Goal: Task Accomplishment & Management: Manage account settings

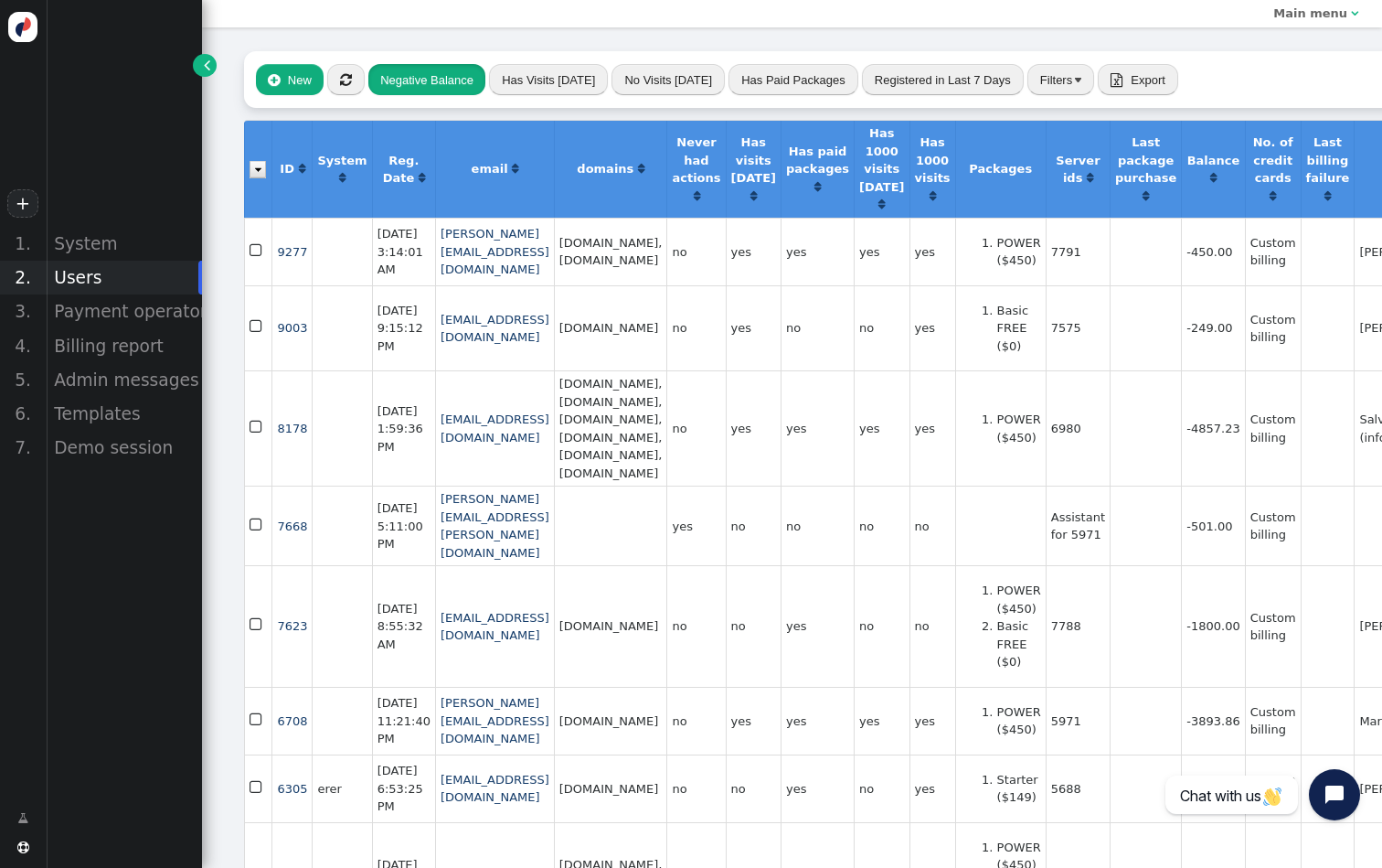
click at [418, 87] on button "Negative Balance" at bounding box center [427, 80] width 117 height 31
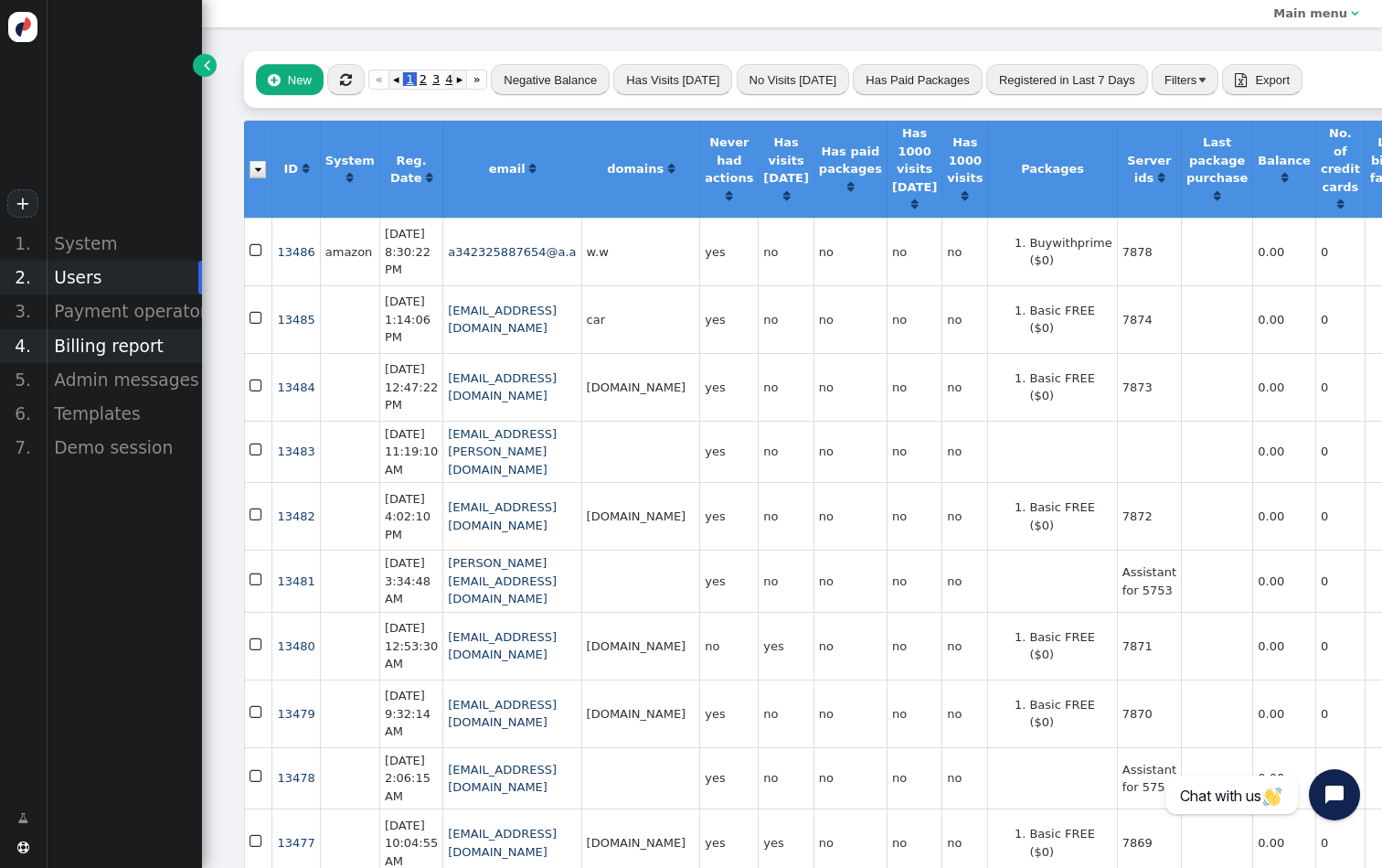
click at [103, 358] on div "Billing report" at bounding box center [123, 346] width 157 height 34
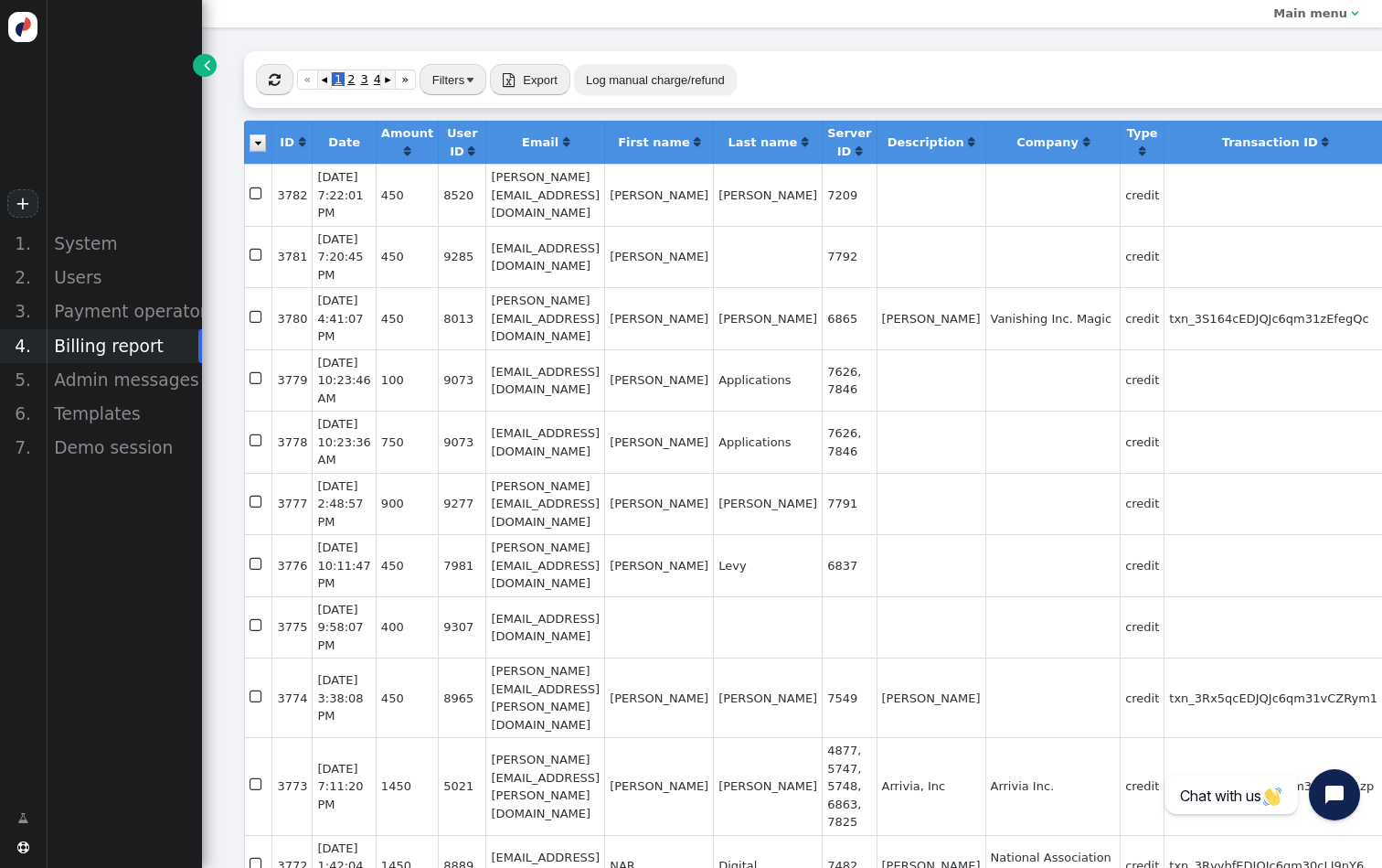
click at [714, 79] on button "Log manual charge/refund" at bounding box center [656, 80] width 163 height 31
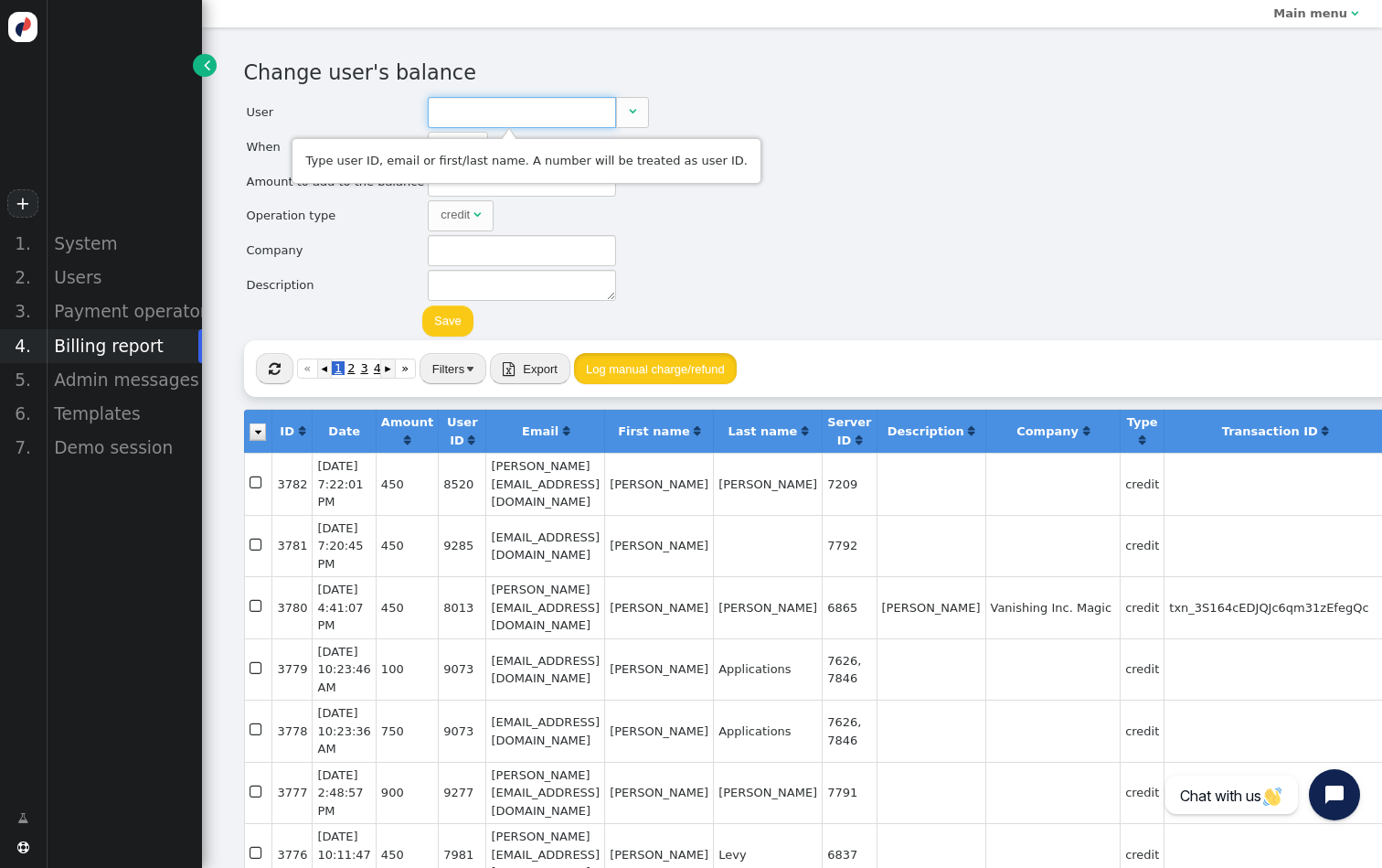
click at [582, 113] on input "text" at bounding box center [521, 113] width 188 height 31
paste input "[EMAIL_ADDRESS][DOMAIN_NAME]"
type input "5125"
click at [498, 168] on td "[EMAIL_ADDRESS][DOMAIN_NAME]" at bounding box center [528, 177] width 213 height 24
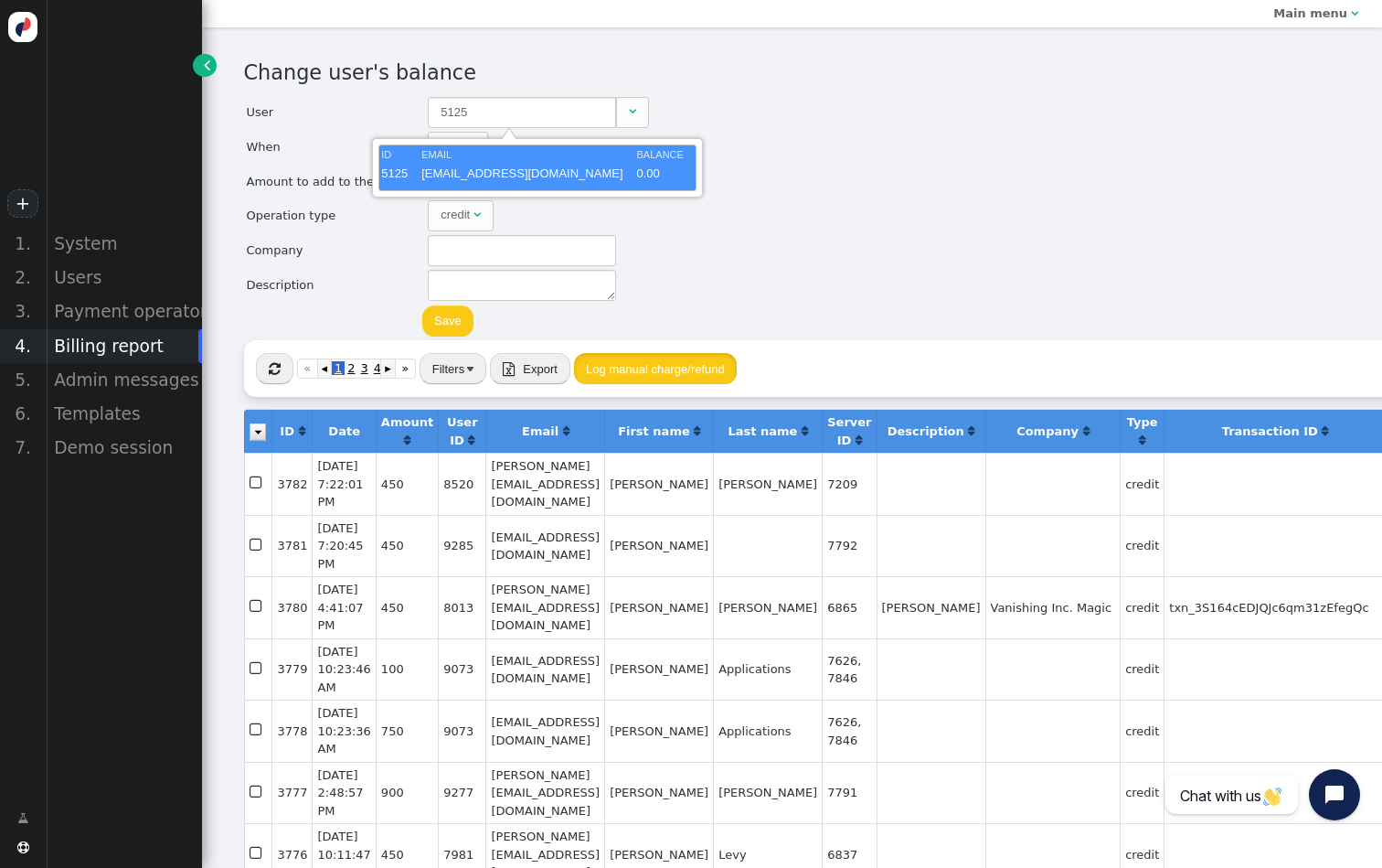
click at [695, 256] on div "Change user's balance User 5125  When Now  month dd , yyyy HH : MM : SS AM ▲ …" at bounding box center [792, 198] width 1097 height 283
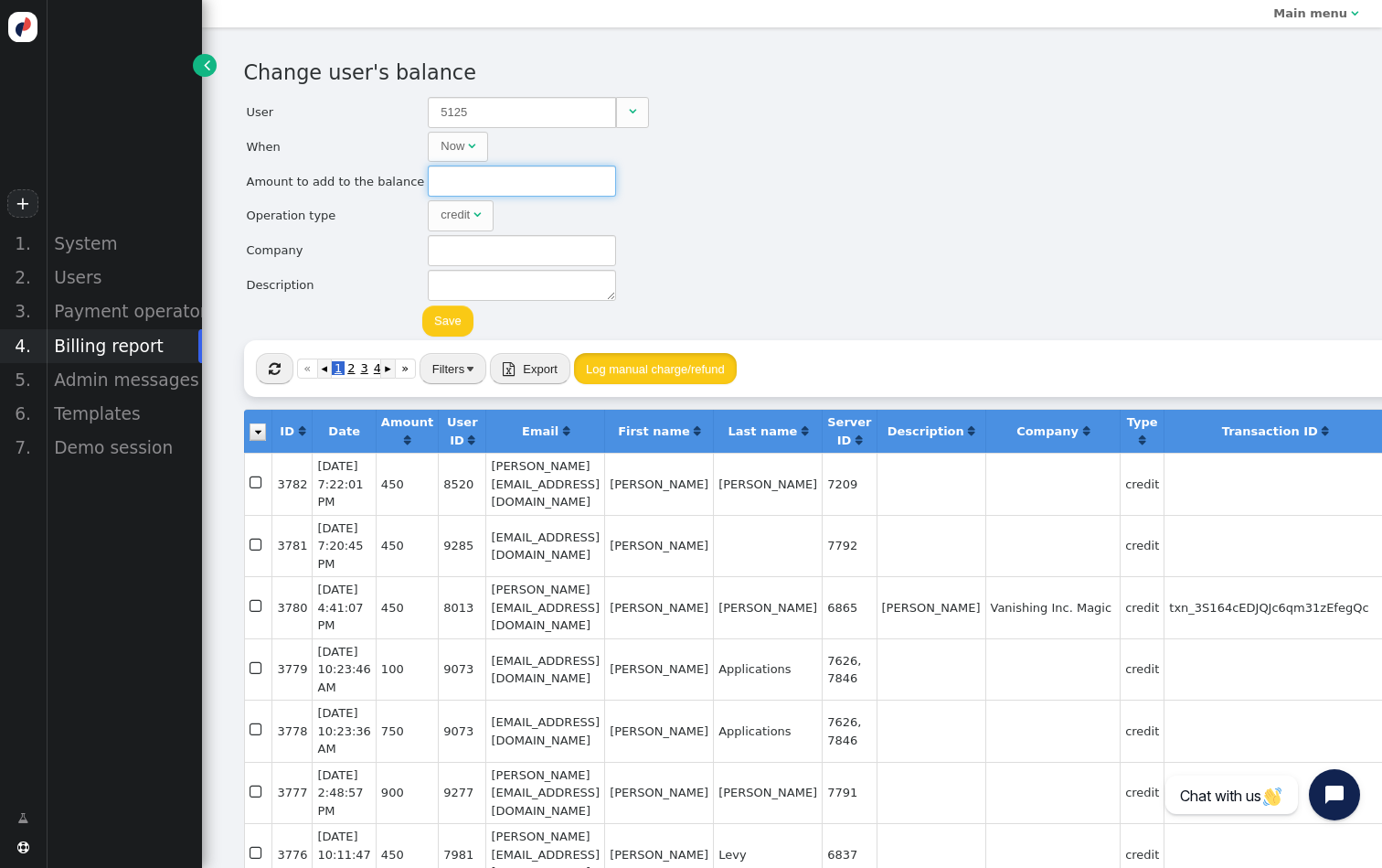
click at [466, 194] on input "text" at bounding box center [521, 182] width 188 height 31
type input "450"
click at [428, 327] on button "Save" at bounding box center [447, 321] width 51 height 31
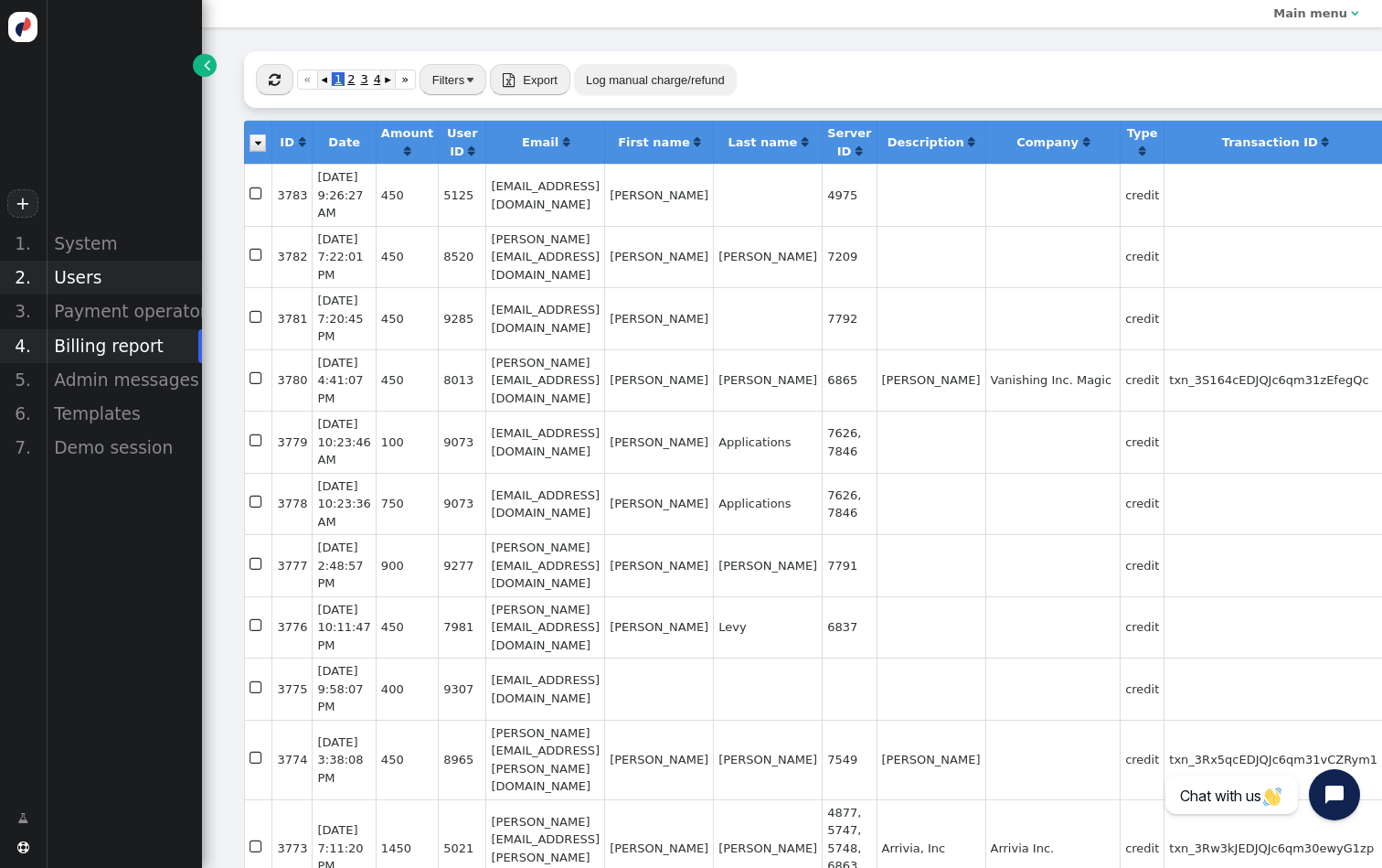
click at [123, 276] on div "Users" at bounding box center [123, 277] width 157 height 34
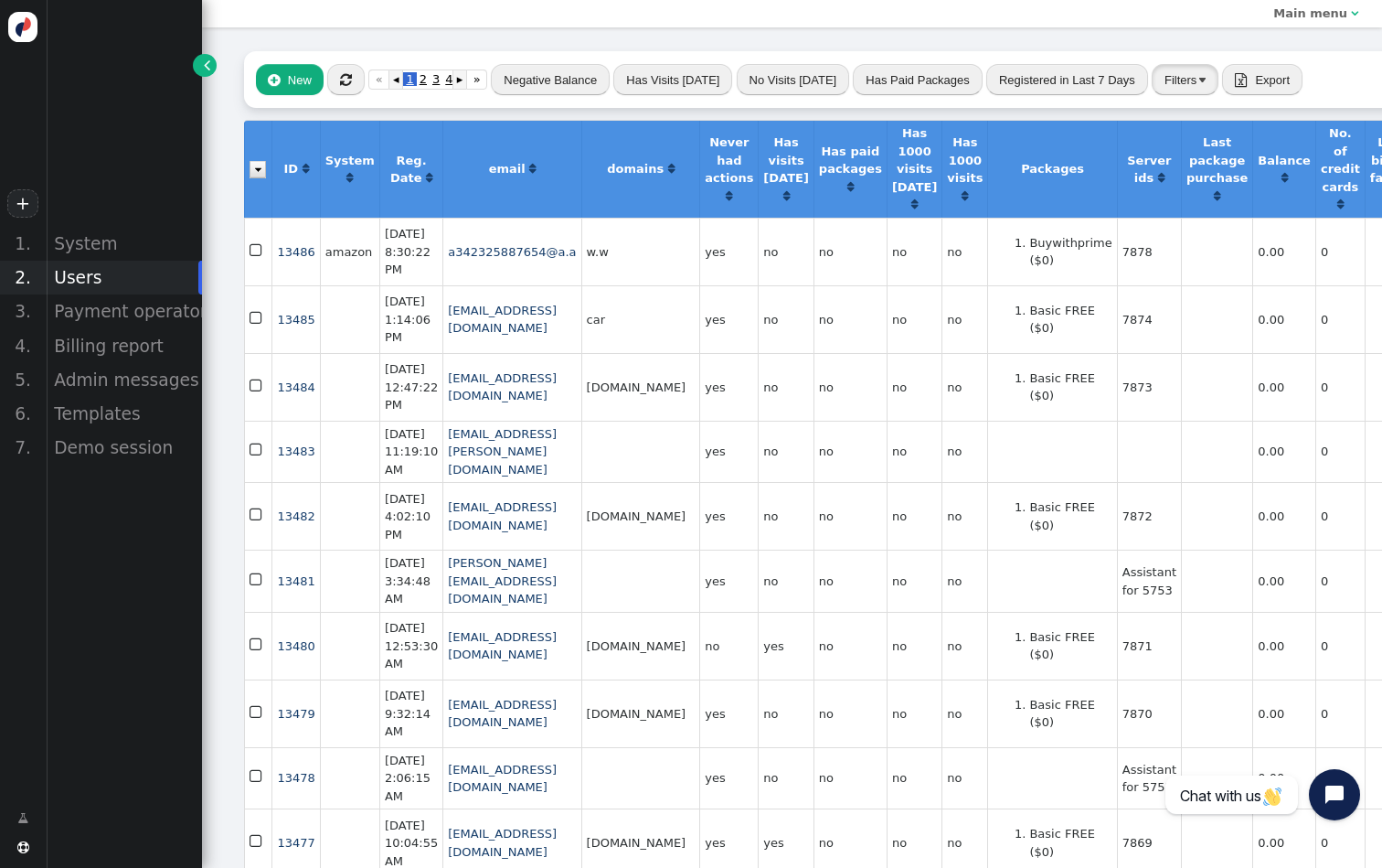
click at [1166, 81] on button "Filters" at bounding box center [1185, 80] width 67 height 31
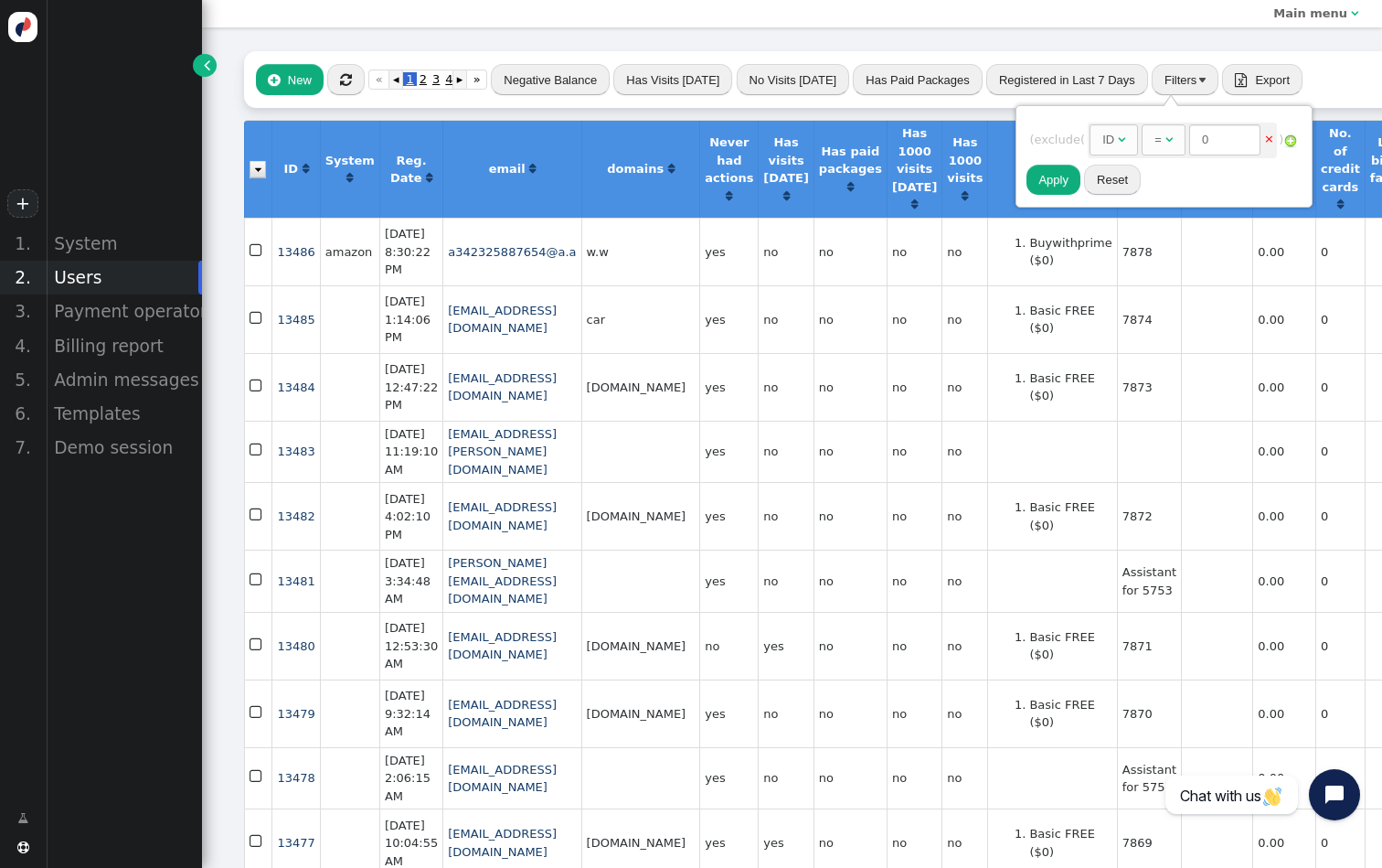
click at [1114, 138] on div "ID" at bounding box center [1108, 140] width 12 height 19
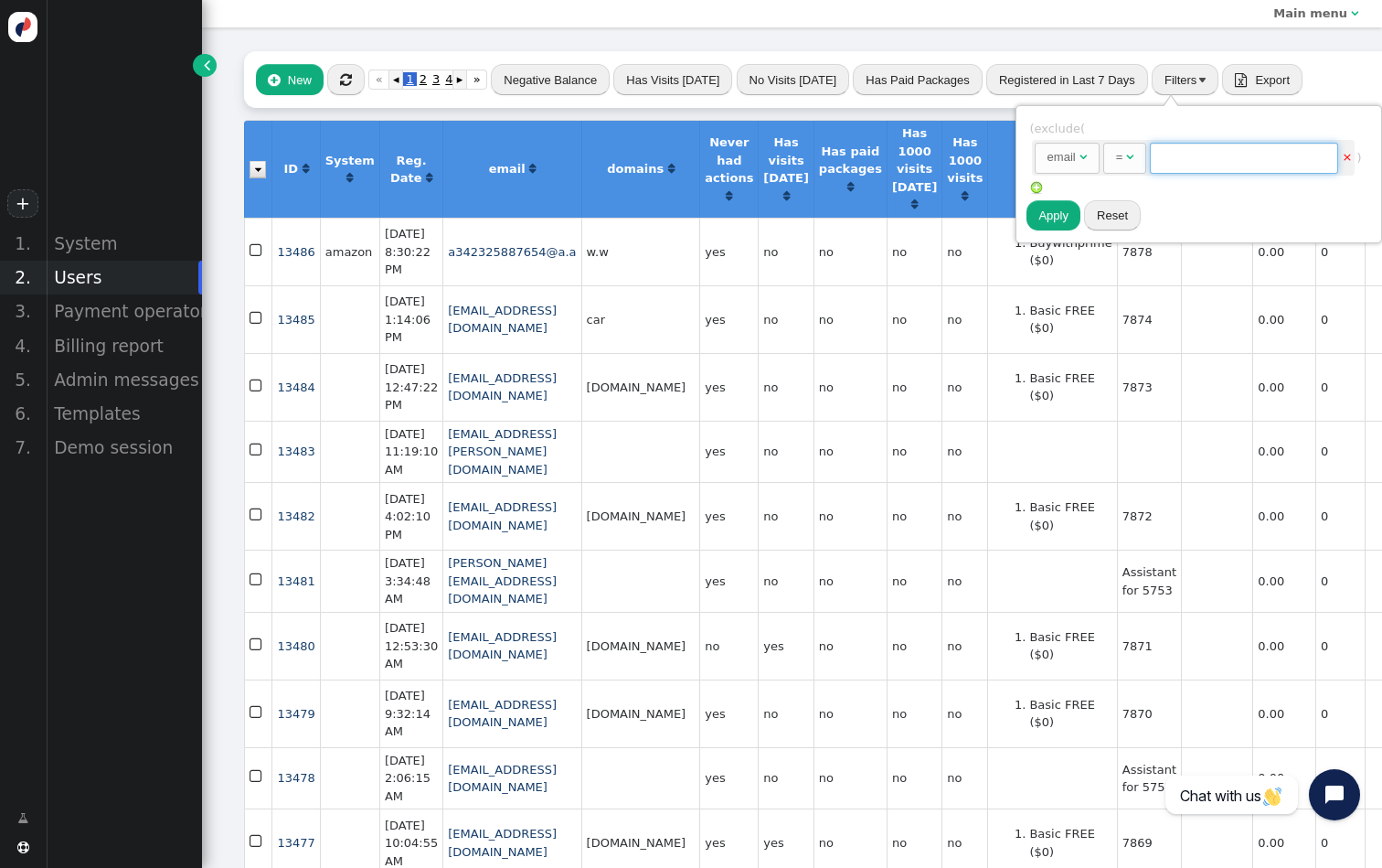
click at [1189, 156] on input "text" at bounding box center [1244, 158] width 188 height 31
paste input "[PERSON_NAME][EMAIL_ADDRESS][DOMAIN_NAME] Refund"
drag, startPoint x: 1284, startPoint y: 155, endPoint x: 1378, endPoint y: 155, distance: 94.0
click at [1379, 155] on div "Rules to check on next page when previous rules have been matched ID  AND OR X…" at bounding box center [1199, 173] width 367 height 138
type input "[PERSON_NAME][EMAIL_ADDRESS][DOMAIN_NAME]"
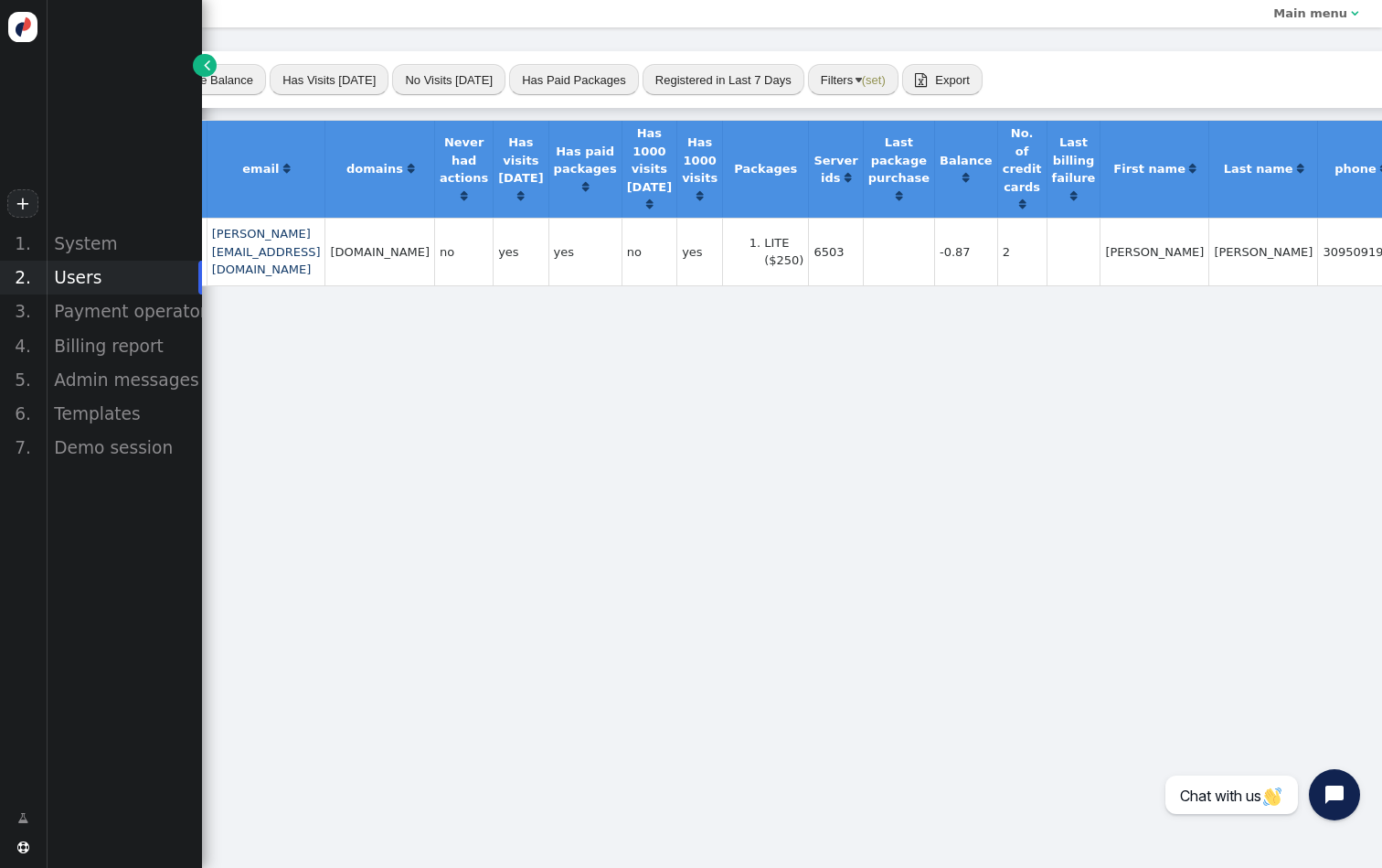
scroll to position [0, 220]
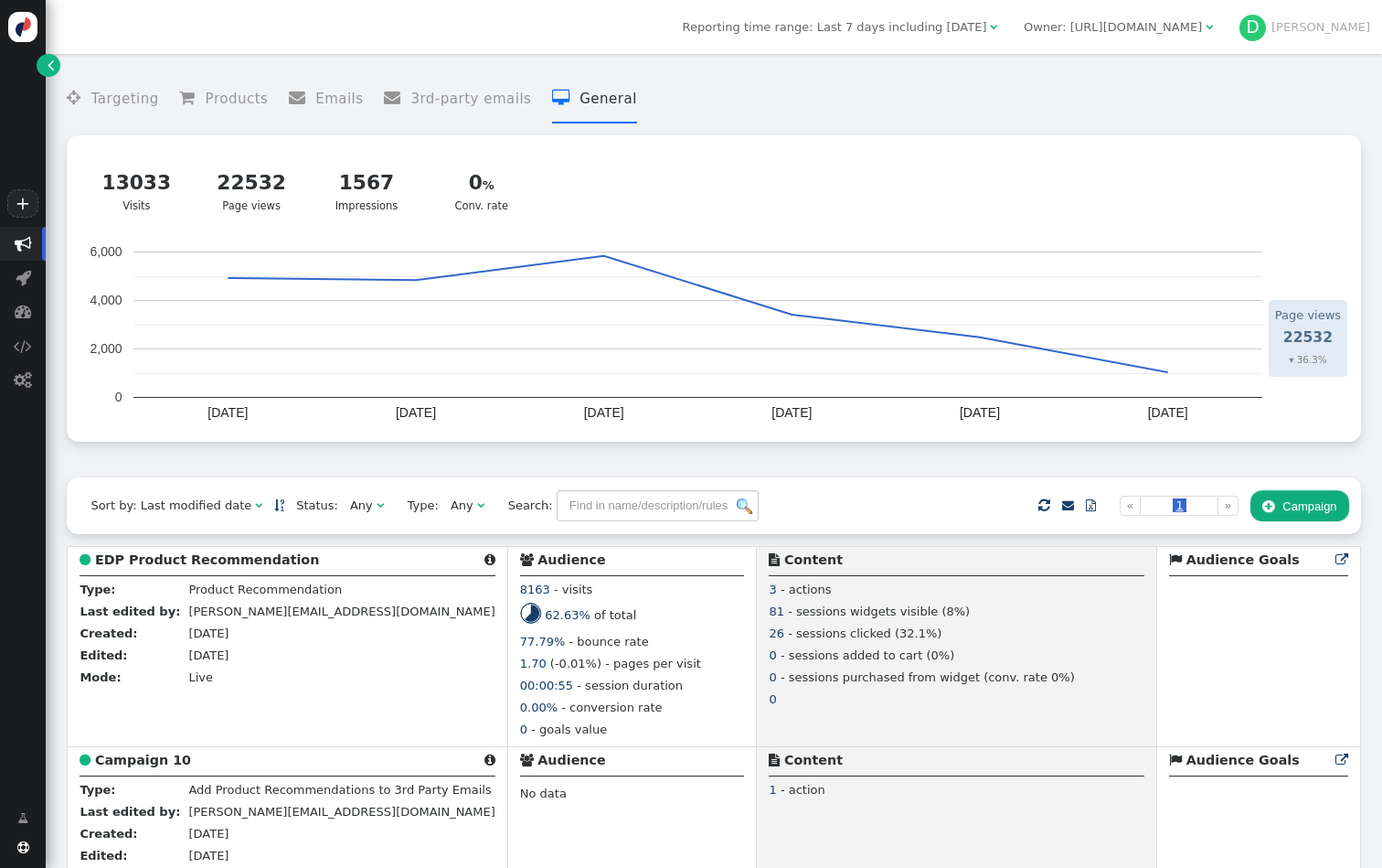
click at [1301, 37] on span "D Daniel" at bounding box center [1304, 29] width 131 height 28
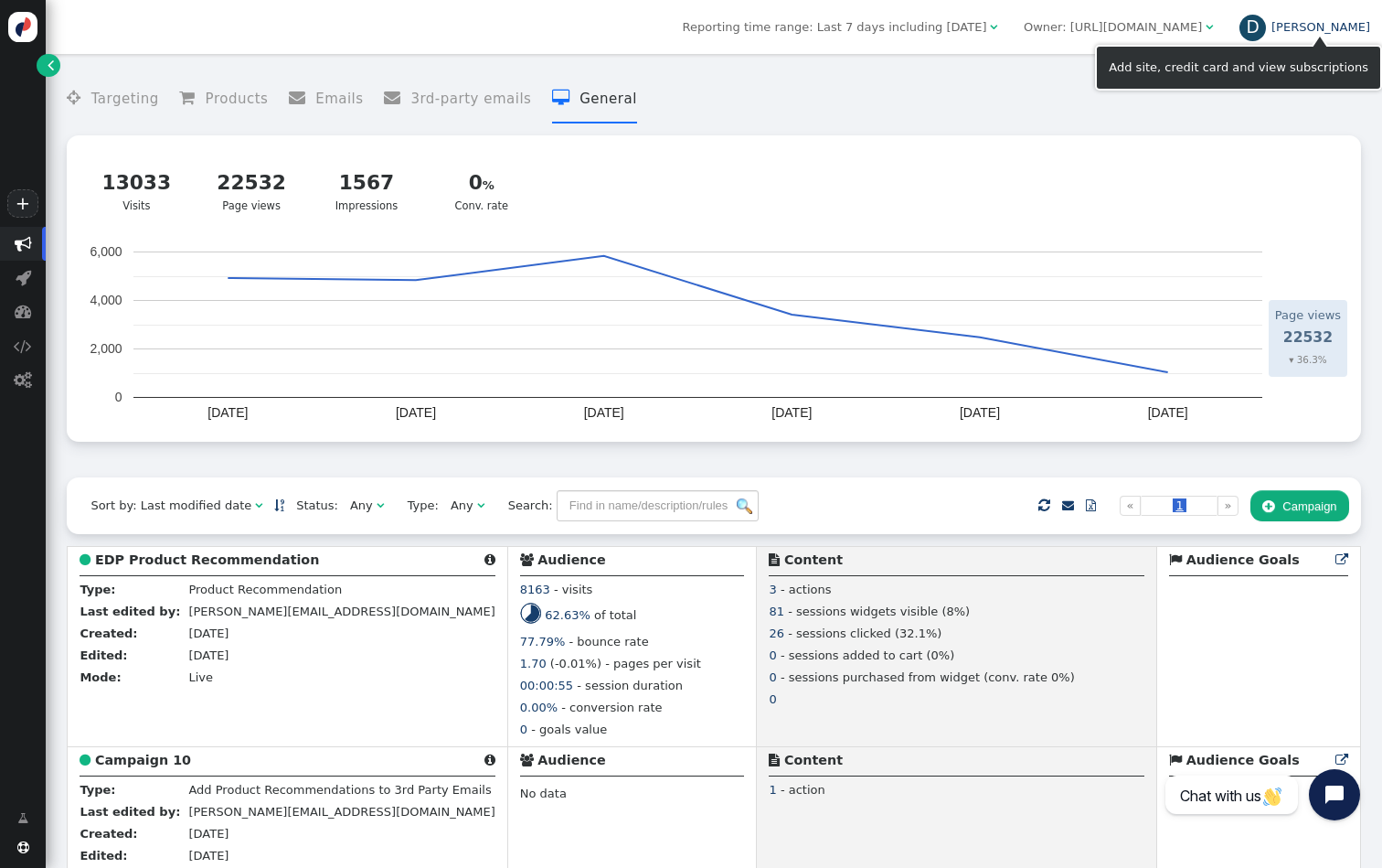
click at [1267, 31] on div "D" at bounding box center [1253, 29] width 28 height 28
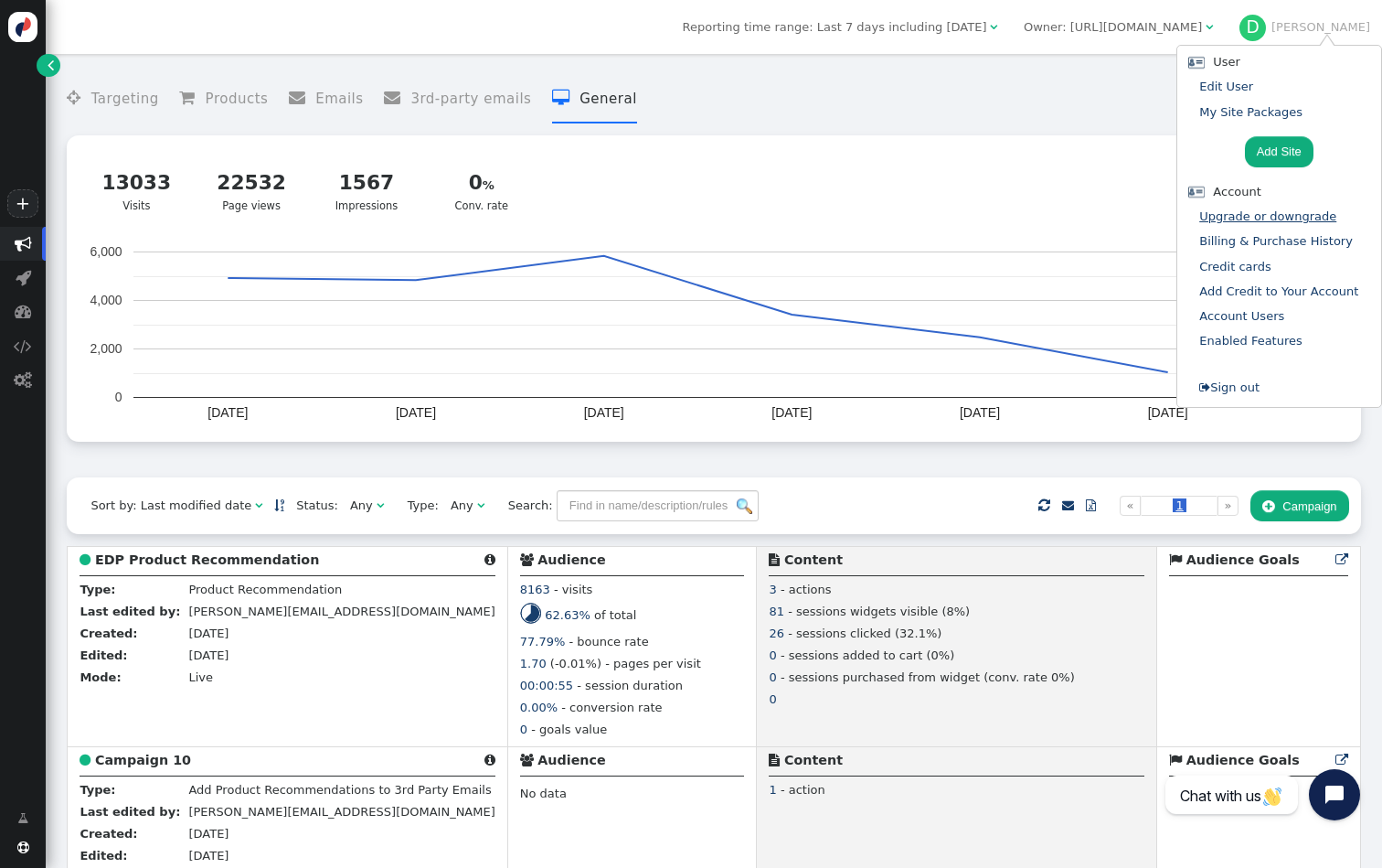
click at [1241, 210] on link "Upgrade or downgrade" at bounding box center [1268, 216] width 137 height 14
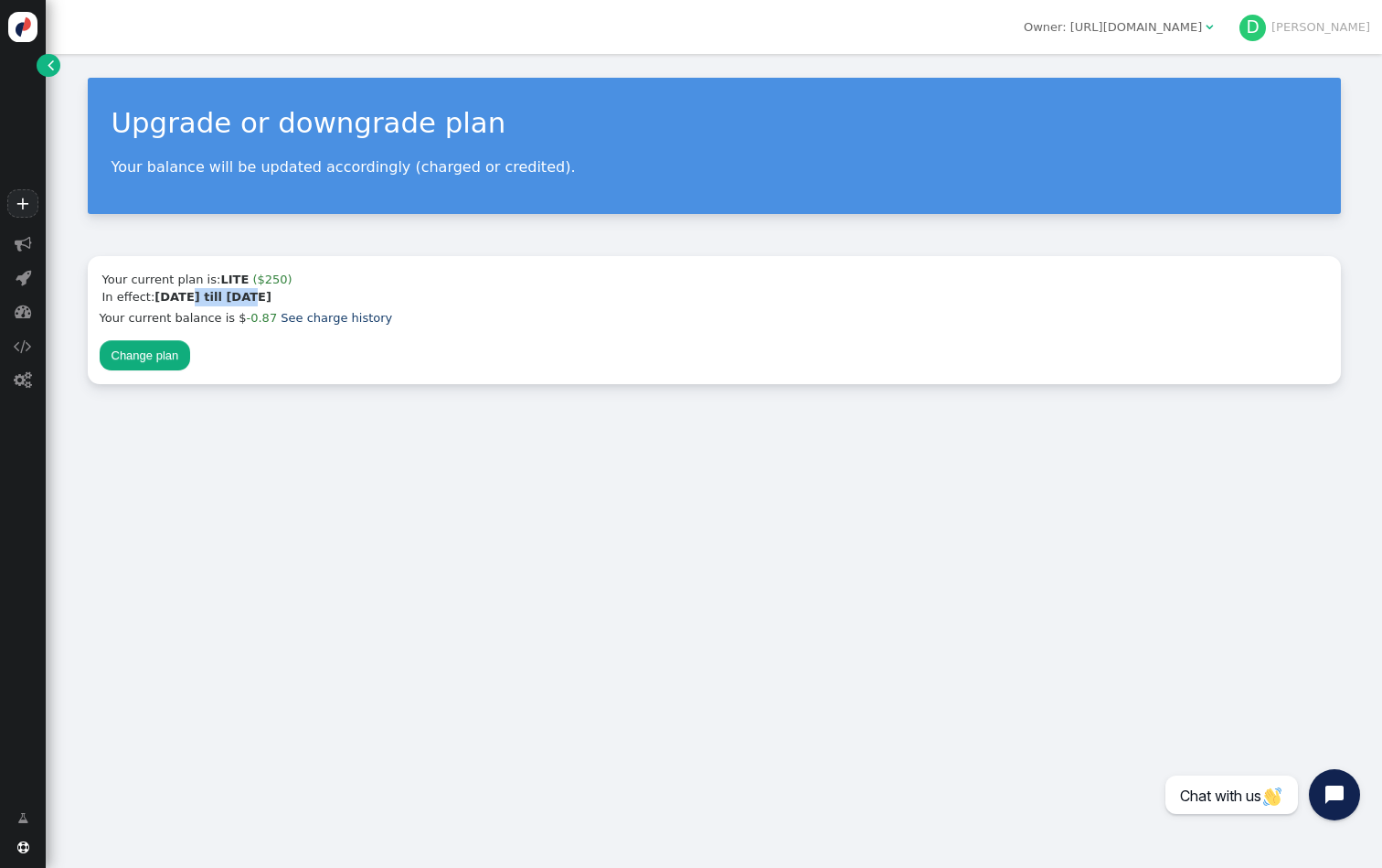
drag, startPoint x: 238, startPoint y: 299, endPoint x: 190, endPoint y: 293, distance: 48.4
click at [190, 294] on b "Jun 28, 22 till Aug 28, 25" at bounding box center [213, 296] width 117 height 14
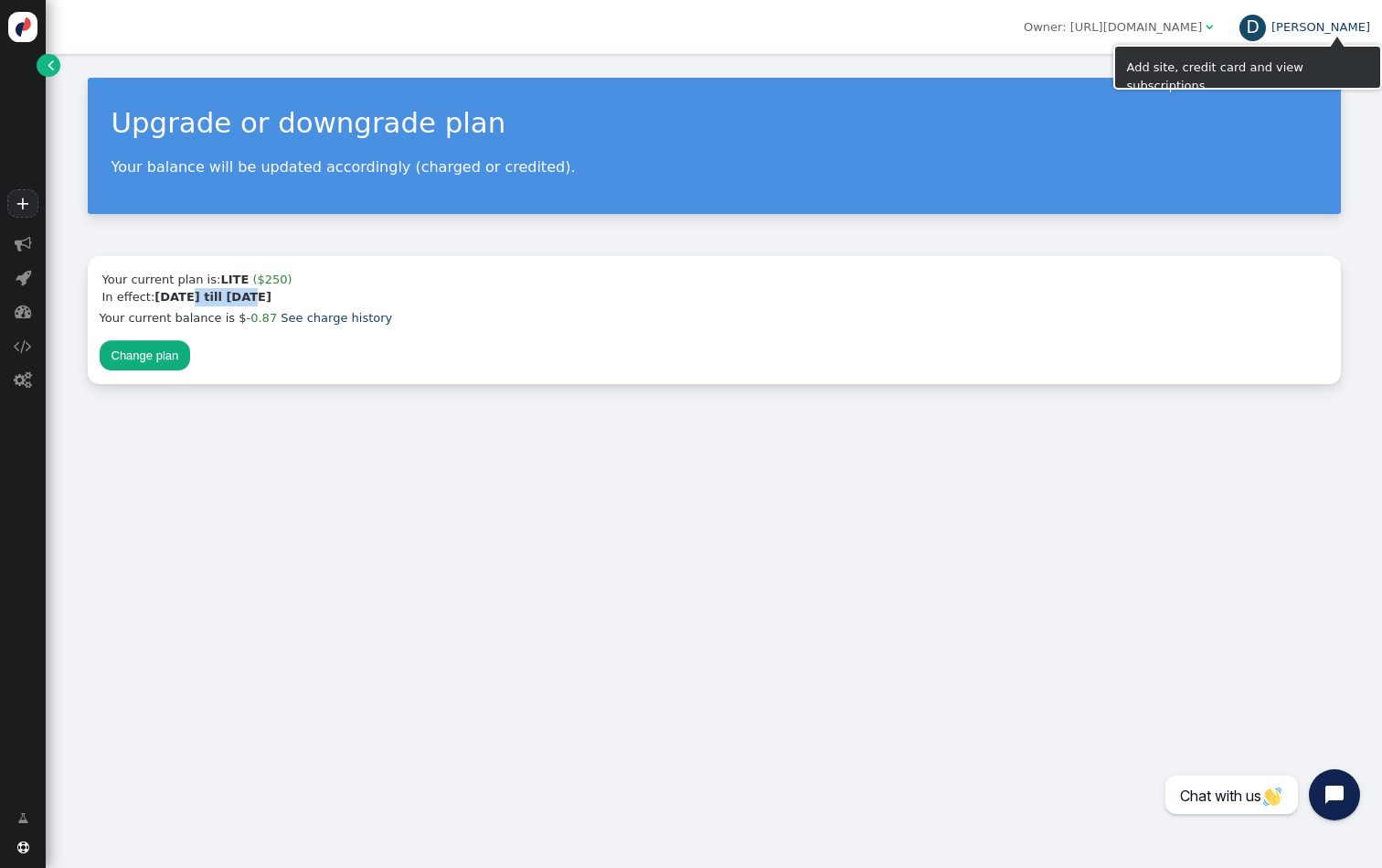
click at [1330, 27] on link "D Daniel" at bounding box center [1304, 27] width 131 height 14
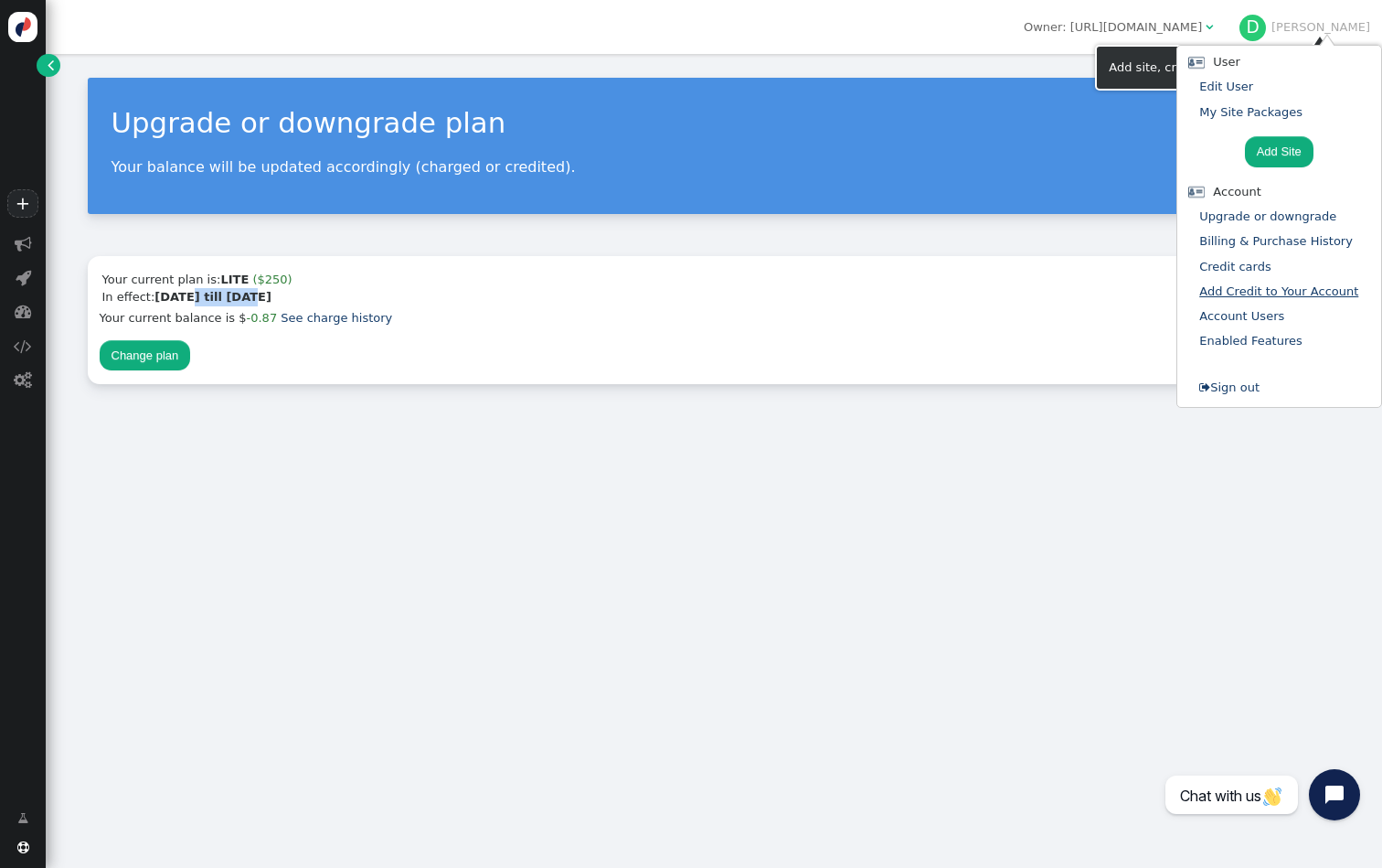
click at [1250, 288] on link "Add Credit to Your Account" at bounding box center [1279, 291] width 159 height 14
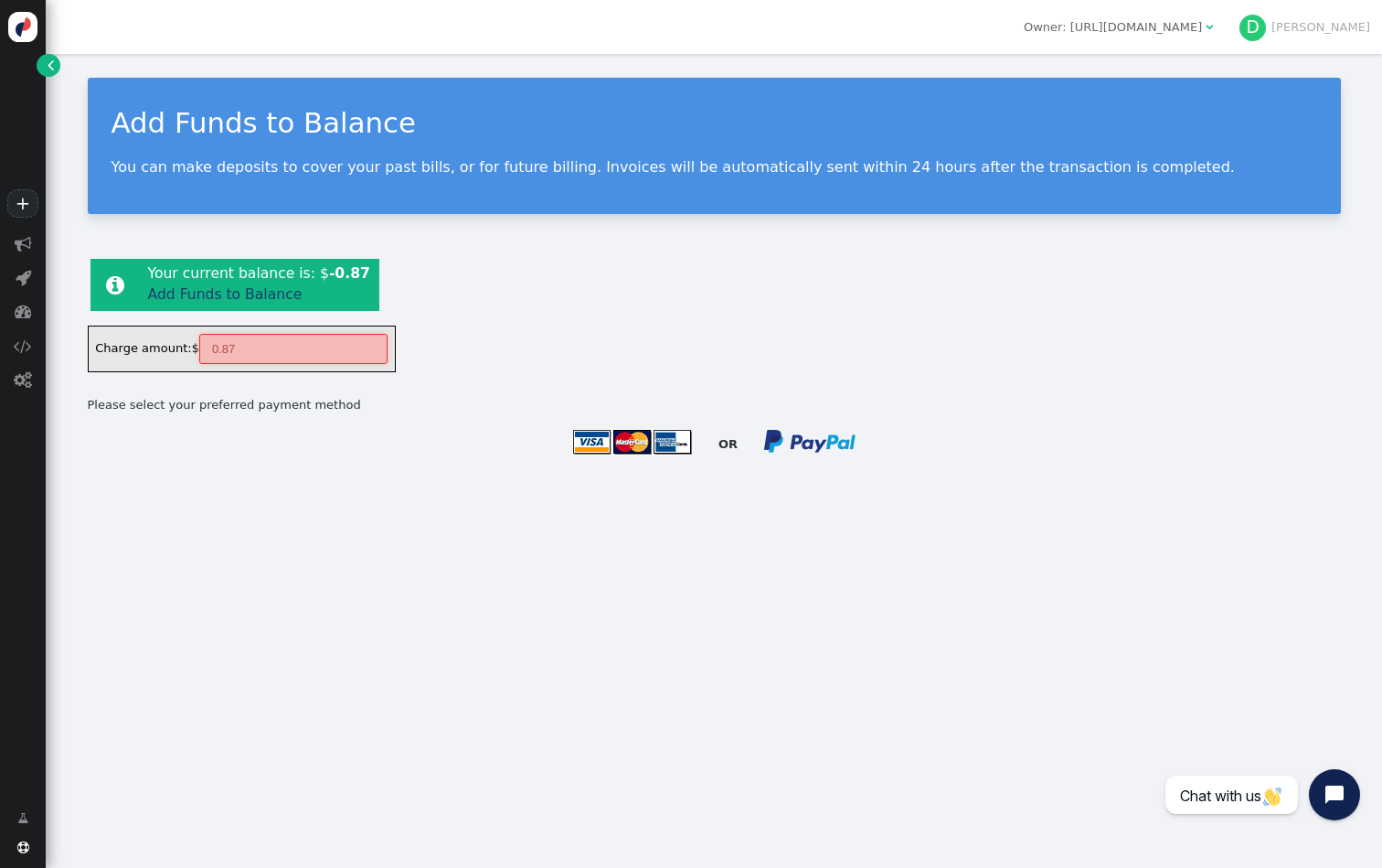
click at [290, 344] on input "0.87" at bounding box center [293, 349] width 188 height 31
type input "250"
click at [606, 445] on img at bounding box center [632, 442] width 119 height 27
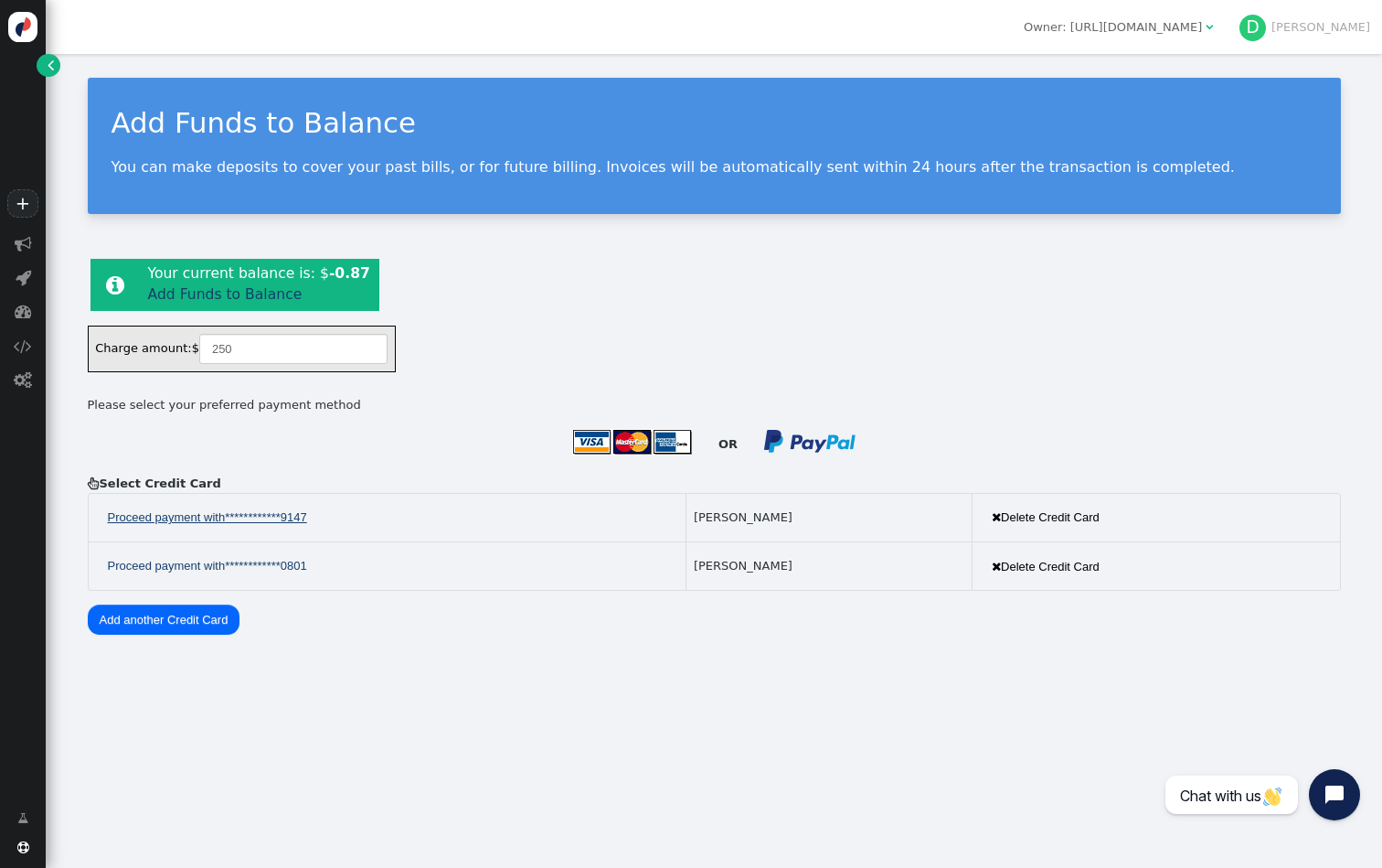
click at [284, 520] on span "**********" at bounding box center [266, 518] width 82 height 19
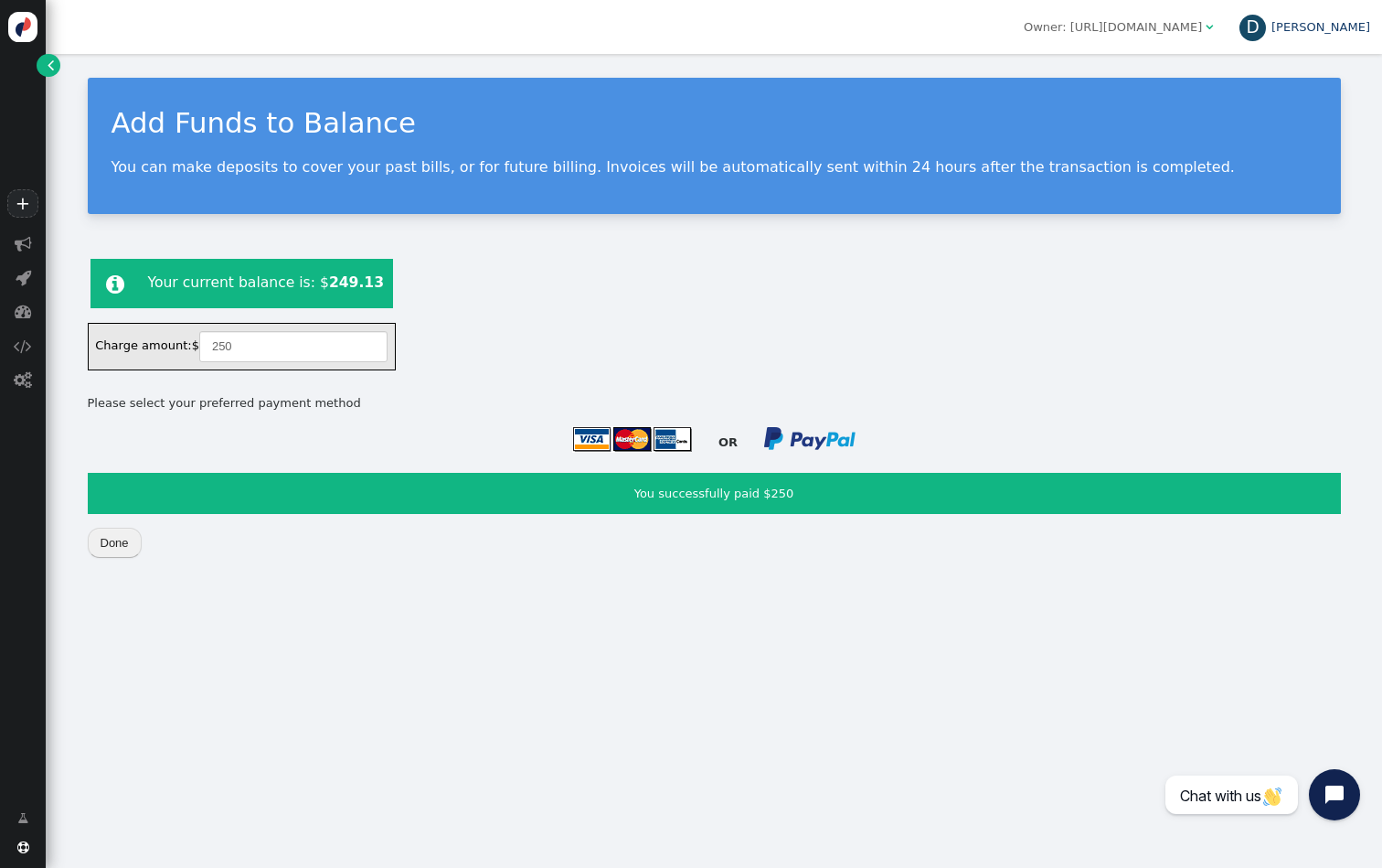
click at [1267, 23] on div "D" at bounding box center [1253, 29] width 28 height 28
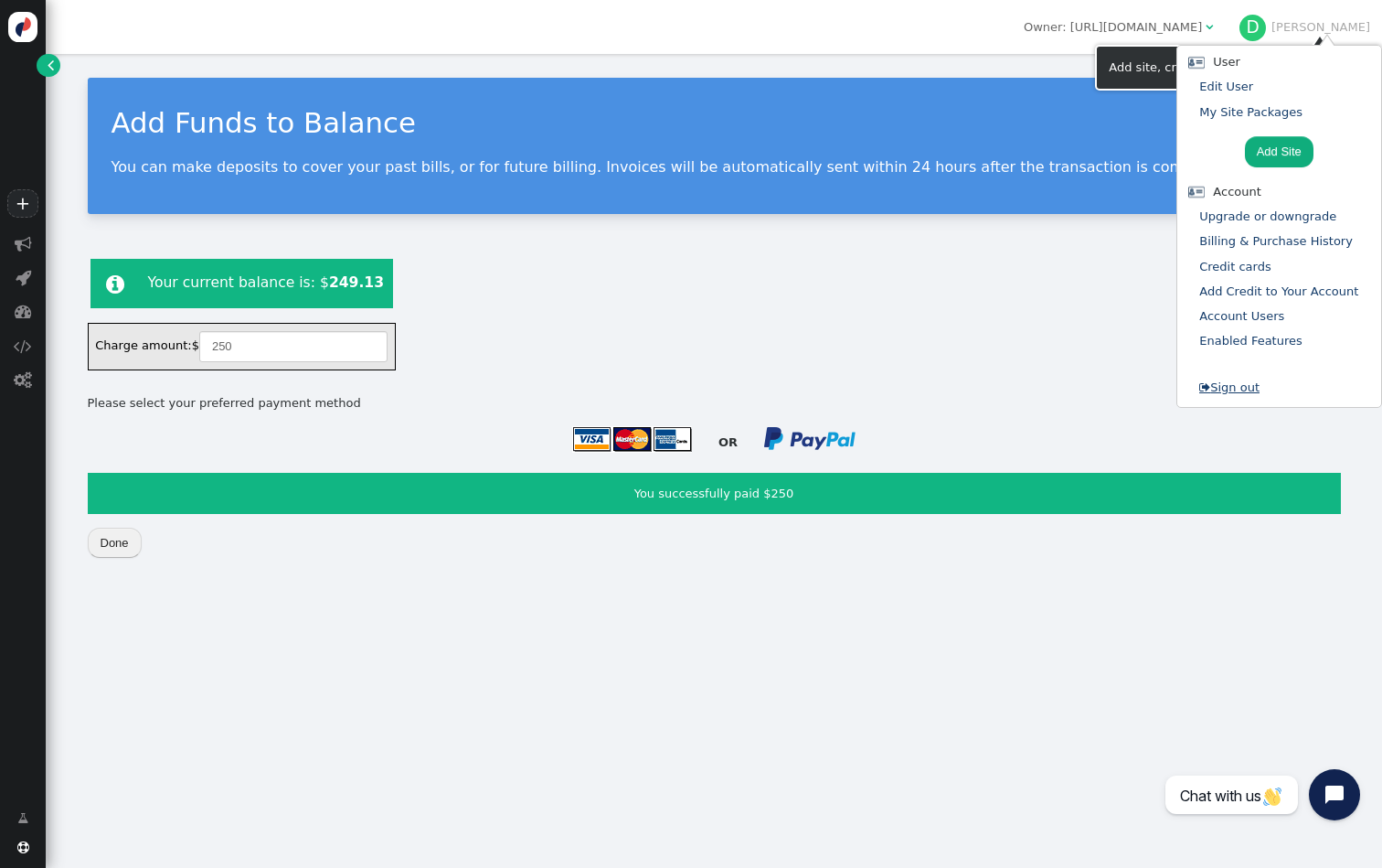
click at [1231, 381] on link " Sign out" at bounding box center [1229, 387] width 60 height 14
